Goal: Task Accomplishment & Management: Manage account settings

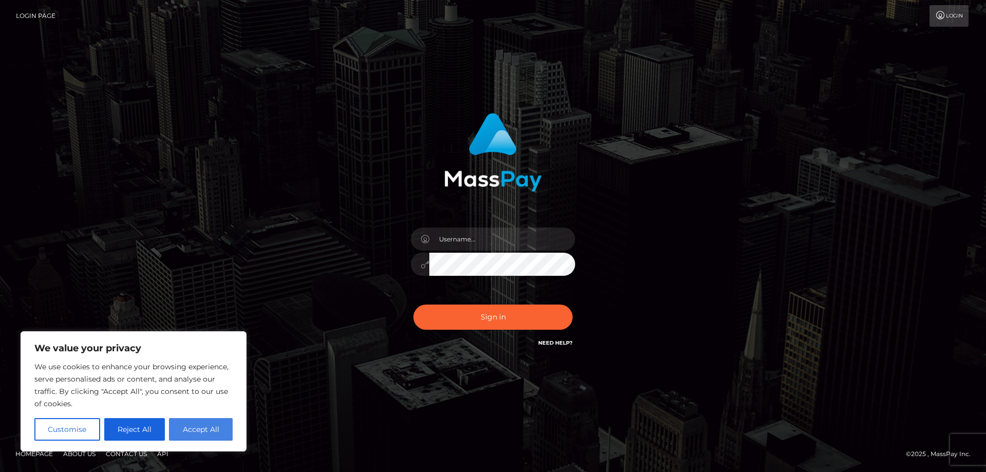
click at [202, 431] on button "Accept All" at bounding box center [201, 429] width 64 height 23
checkbox input "true"
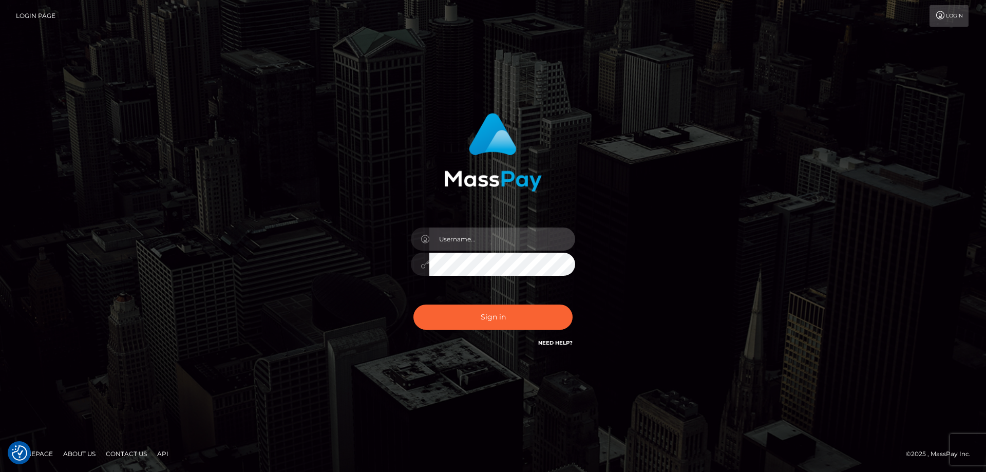
click at [454, 242] on input "text" at bounding box center [503, 239] width 146 height 23
type input "[EMAIL_ADDRESS][DOMAIN_NAME]"
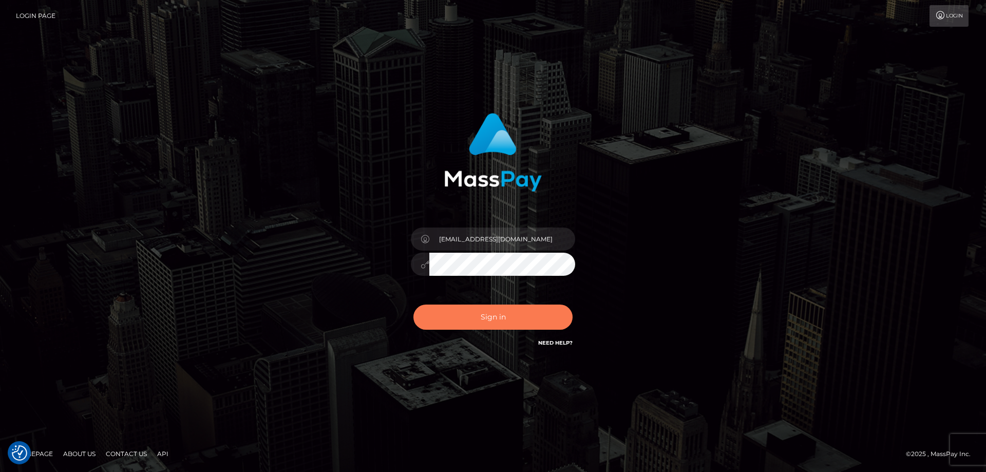
click at [496, 316] on button "Sign in" at bounding box center [493, 317] width 159 height 25
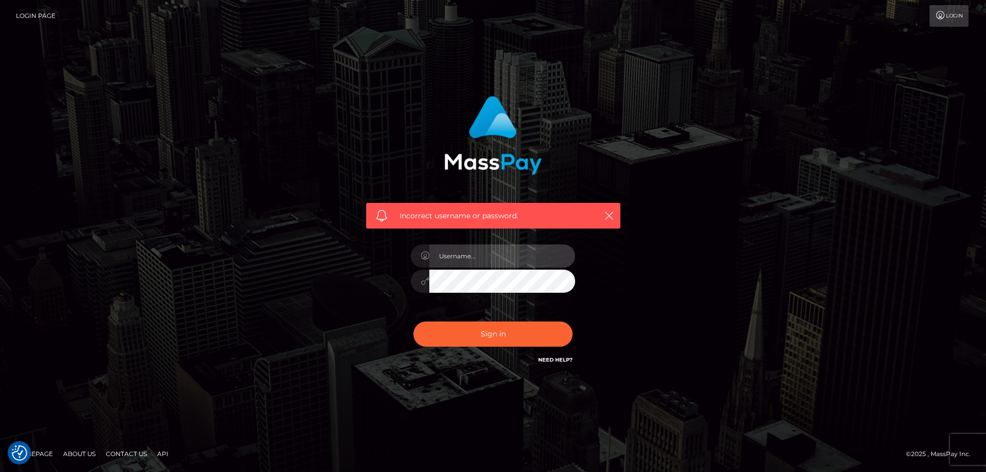
click at [476, 248] on input "text" at bounding box center [503, 256] width 146 height 23
type input "barbaranaegeli.kaimana@gmail.com"
click at [414, 322] on button "Sign in" at bounding box center [493, 334] width 159 height 25
click at [481, 260] on input "text" at bounding box center [503, 256] width 146 height 23
type input "barbaranaegeli.kaimana@gmail.com"
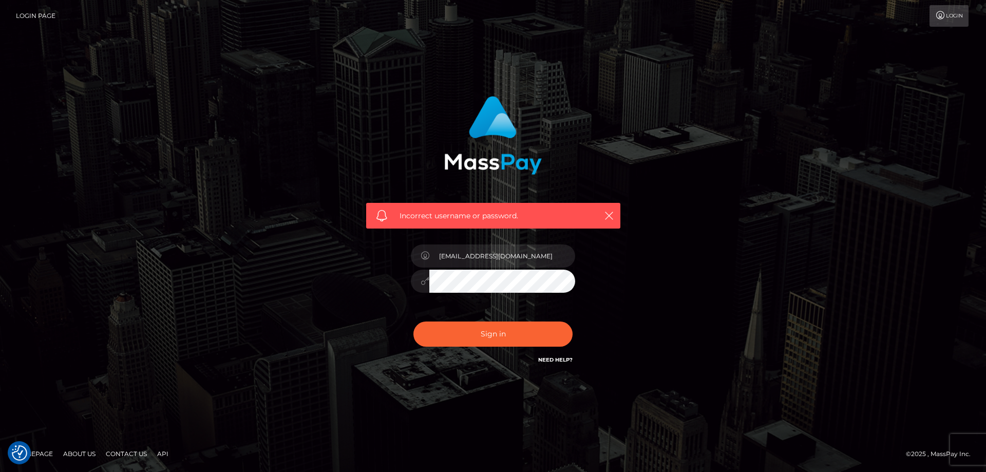
click at [414, 322] on button "Sign in" at bounding box center [493, 334] width 159 height 25
click at [514, 256] on input "text" at bounding box center [503, 256] width 146 height 23
click at [472, 259] on input "text" at bounding box center [503, 256] width 146 height 23
click at [950, 14] on link "Login" at bounding box center [949, 16] width 39 height 22
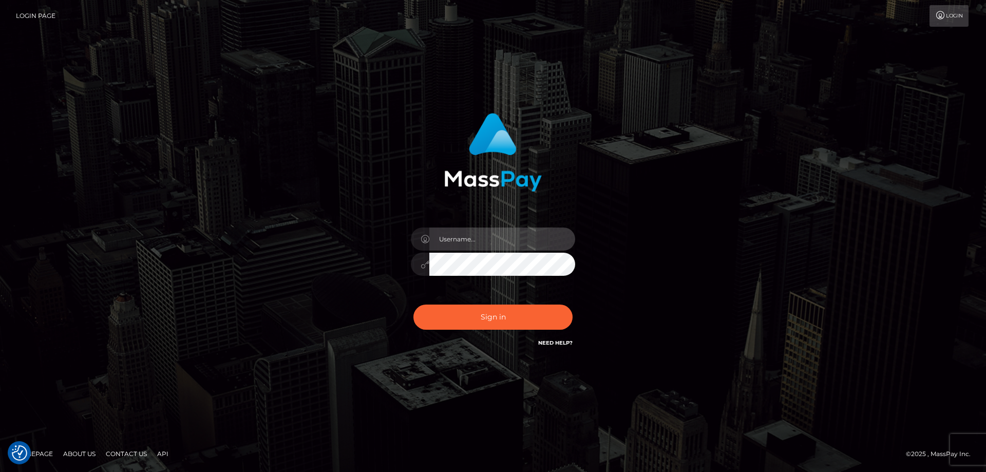
click at [472, 238] on input "text" at bounding box center [503, 239] width 146 height 23
type input "bnaegeli@hotmail.ch"
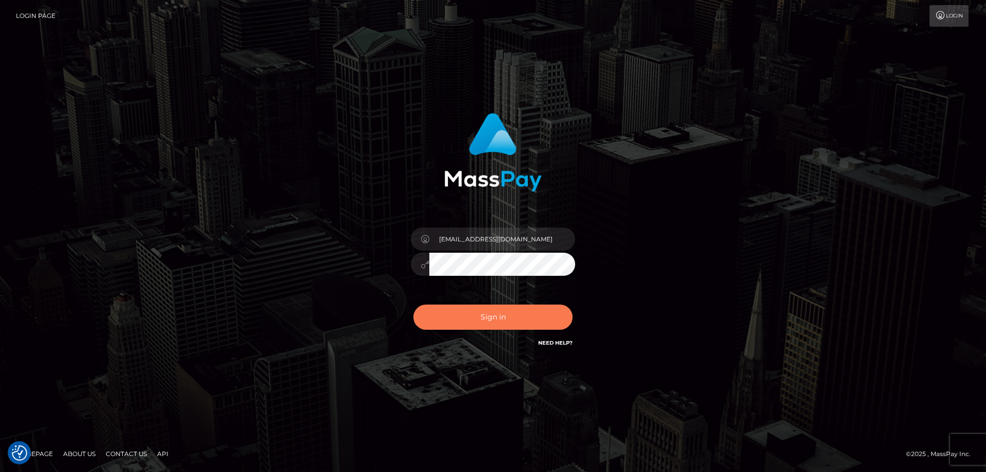
click at [492, 318] on button "Sign in" at bounding box center [493, 317] width 159 height 25
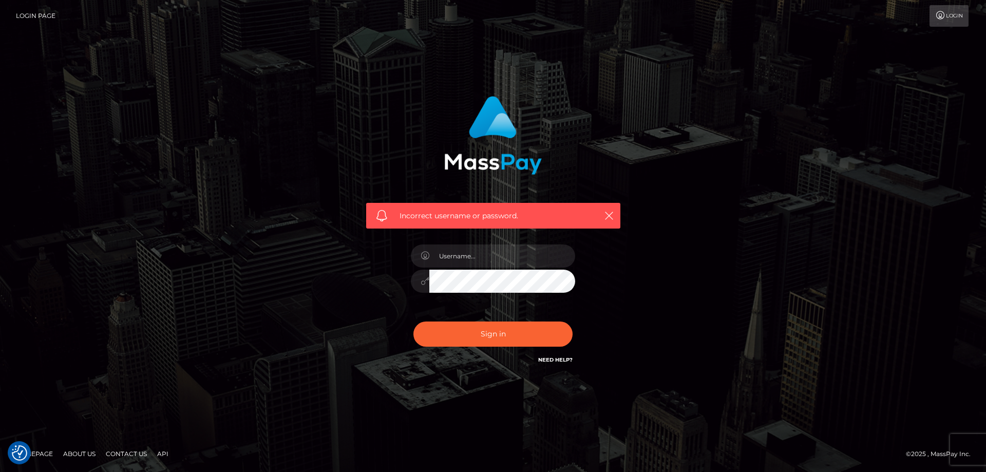
click at [563, 358] on link "Need Help?" at bounding box center [555, 360] width 34 height 7
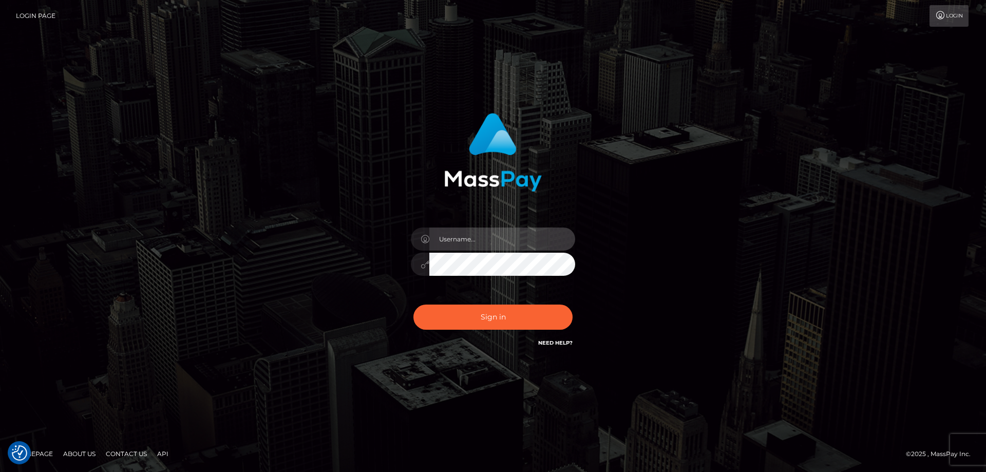
click at [468, 242] on input "text" at bounding box center [503, 239] width 146 height 23
type input "[EMAIL_ADDRESS][DOMAIN_NAME]"
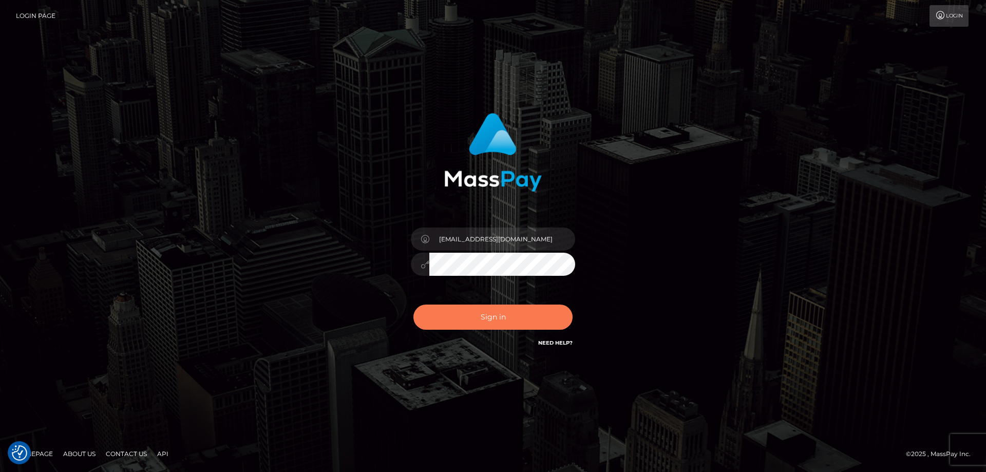
click at [501, 316] on button "Sign in" at bounding box center [493, 317] width 159 height 25
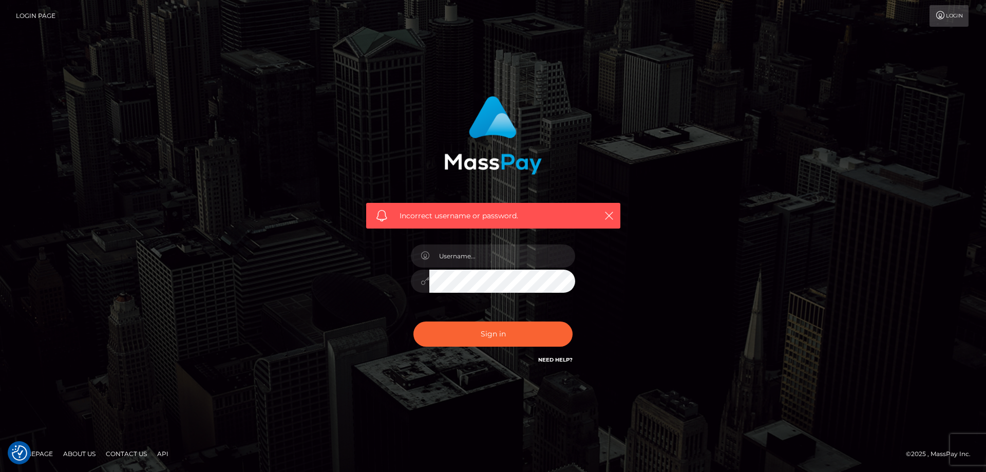
click at [46, 454] on link "Homepage" at bounding box center [34, 454] width 46 height 16
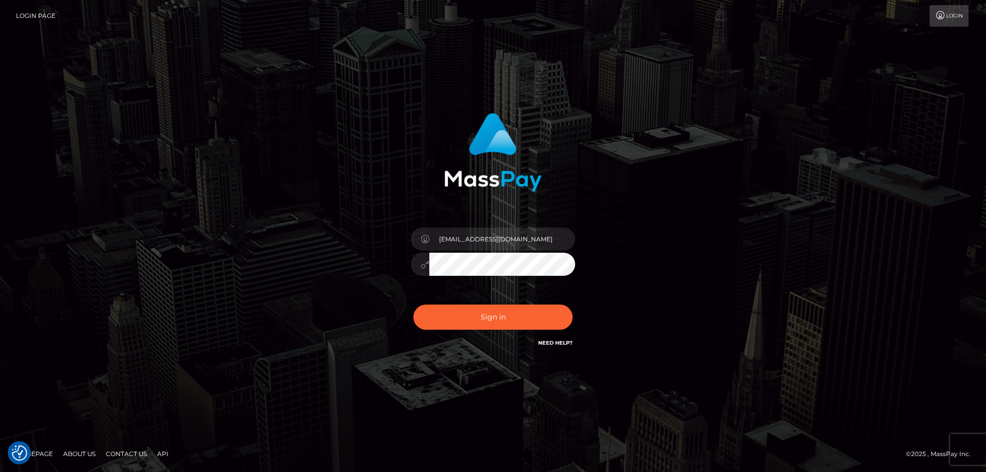
click at [34, 14] on link "Login Page" at bounding box center [36, 16] width 40 height 22
click at [449, 240] on input "text" at bounding box center [503, 239] width 146 height 23
type input "[EMAIL_ADDRESS][DOMAIN_NAME]"
click at [512, 320] on button "Sign in" at bounding box center [493, 317] width 159 height 25
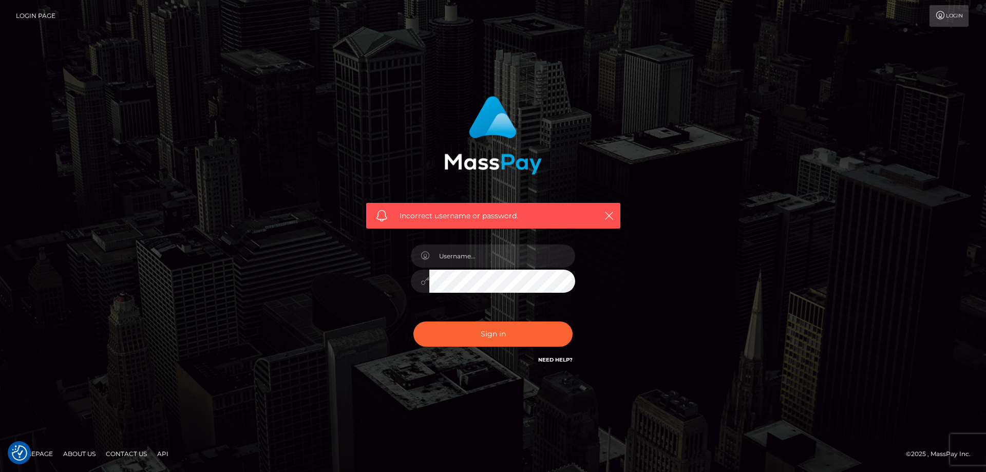
click at [553, 360] on link "Need Help?" at bounding box center [555, 360] width 34 height 7
click at [476, 251] on input "text" at bounding box center [503, 256] width 146 height 23
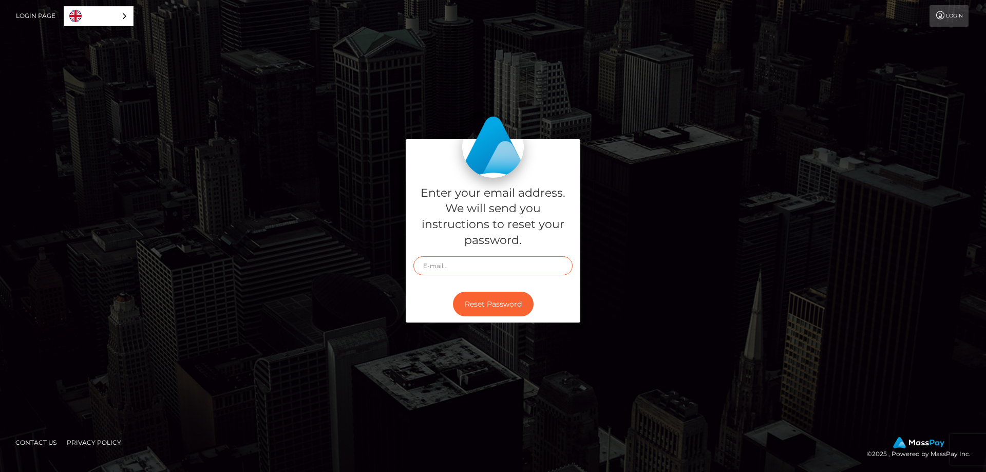
click at [440, 262] on input "text" at bounding box center [493, 265] width 159 height 19
type input "barbaranaegeli.kaimana@gmail.com"
click at [494, 305] on button "Reset Password" at bounding box center [493, 304] width 81 height 25
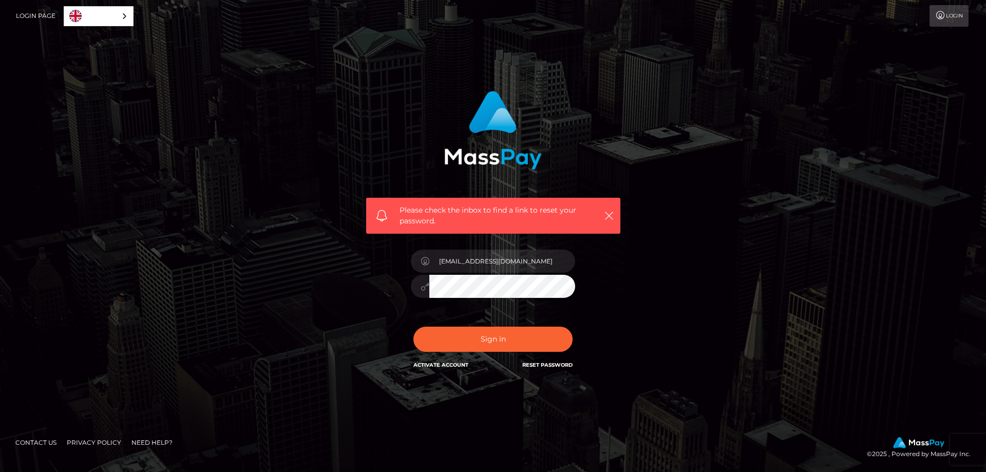
click at [127, 11] on link "English" at bounding box center [98, 16] width 69 height 19
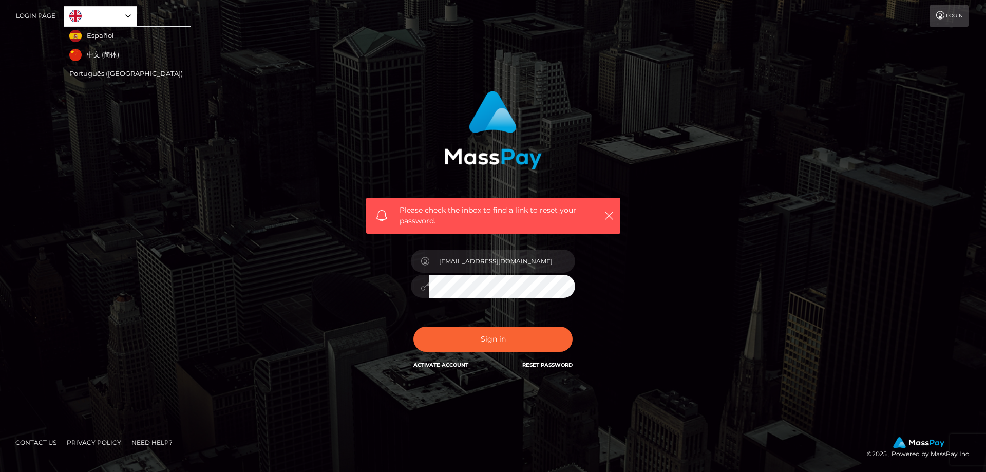
click at [175, 36] on div "Please check the inbox to find a link to reset your password. In order to prote…" at bounding box center [493, 236] width 986 height 460
click at [520, 263] on input "bnaegeli@hotmail.ch" at bounding box center [503, 261] width 146 height 23
type input "b"
click at [606, 331] on div "Please check the inbox to find a link to reset your password. In order to prote…" at bounding box center [494, 231] width 270 height 296
click at [562, 364] on link "Reset Password" at bounding box center [548, 365] width 50 height 7
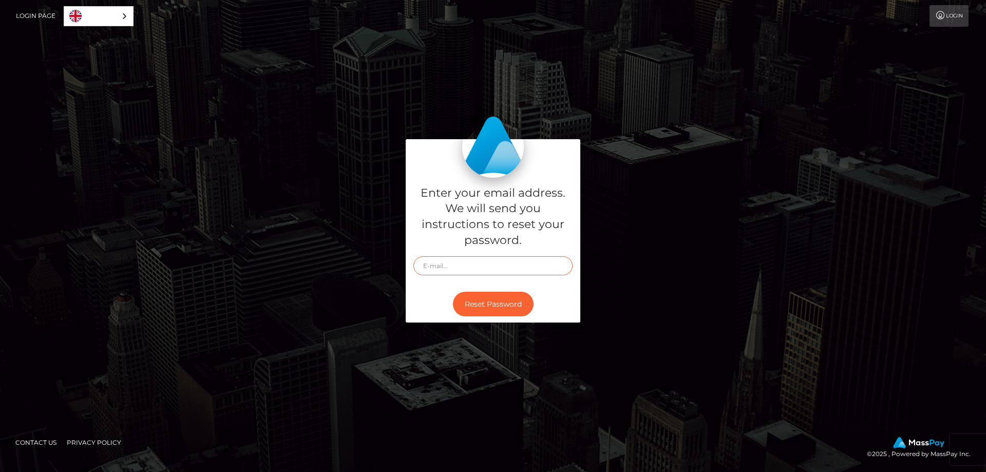
click at [436, 264] on input "text" at bounding box center [493, 265] width 159 height 19
type input "[EMAIL_ADDRESS][DOMAIN_NAME]"
click at [493, 305] on button "Reset Password" at bounding box center [493, 304] width 81 height 25
